Goal: Find contact information

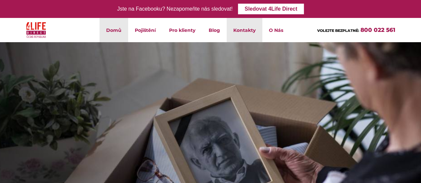
click at [247, 32] on link "Kontakty" at bounding box center [245, 30] width 36 height 24
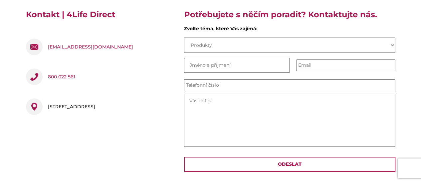
scroll to position [96, 0]
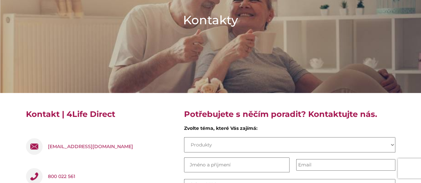
click at [391, 144] on select "Produkty Pojistná smlouva Pojistná událost O společnosti Práce Názor nebo nápad" at bounding box center [289, 144] width 211 height 15
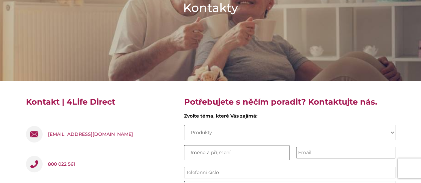
scroll to position [62, 0]
